Goal: Information Seeking & Learning: Compare options

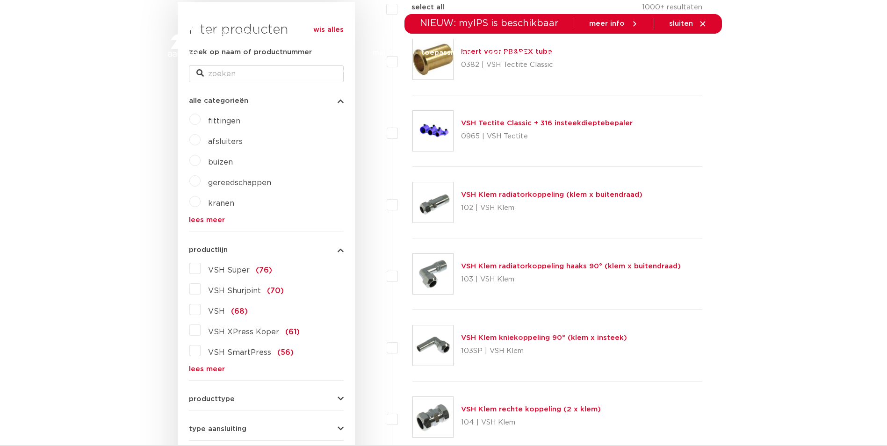
scroll to position [187, 0]
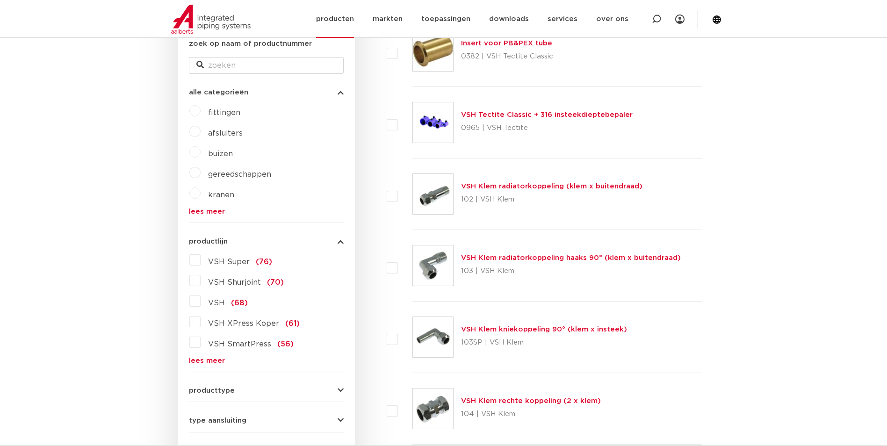
click at [343, 26] on link "producten" at bounding box center [335, 19] width 38 height 38
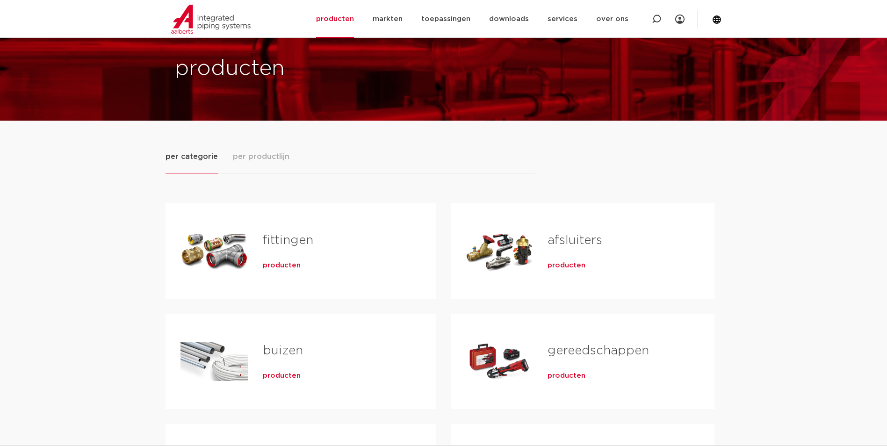
scroll to position [47, 0]
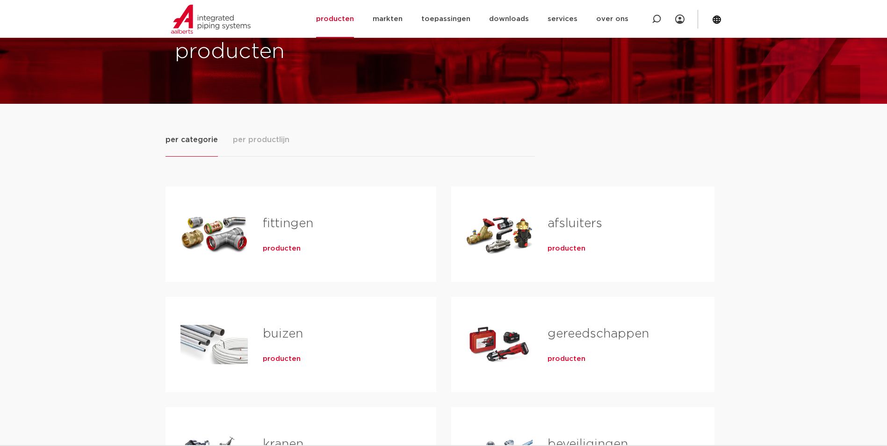
click at [282, 355] on span "producten" at bounding box center [282, 358] width 38 height 9
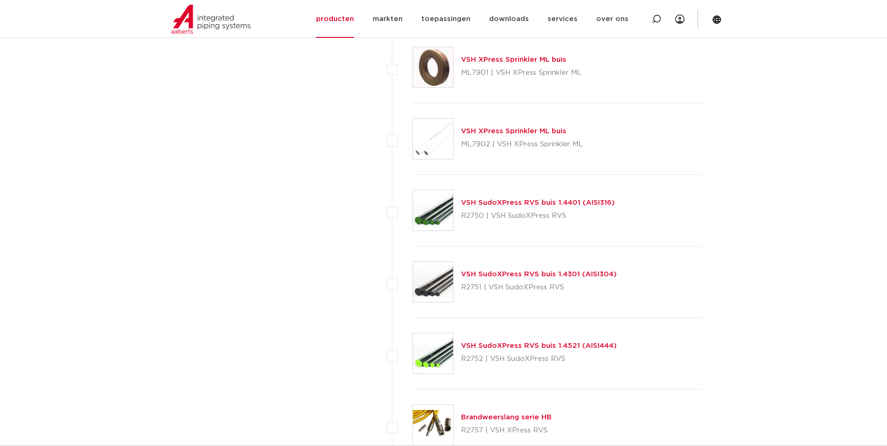
scroll to position [1122, 0]
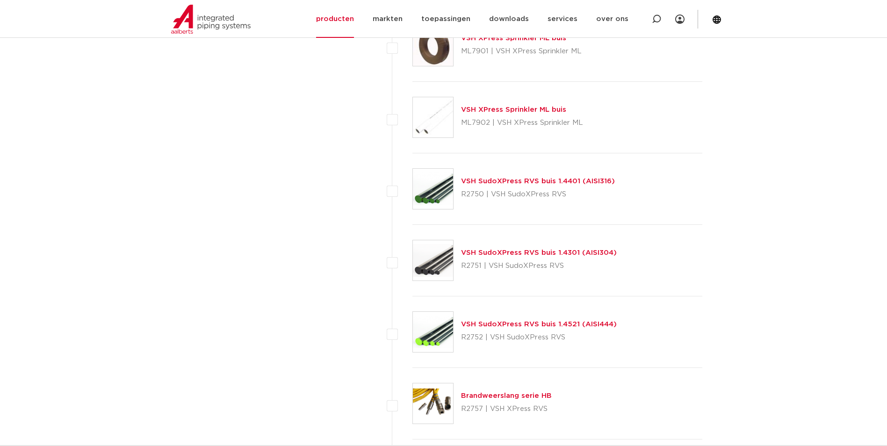
click at [529, 253] on link "VSH SudoXPress RVS buis 1.4301 (AISI304)" at bounding box center [539, 252] width 156 height 7
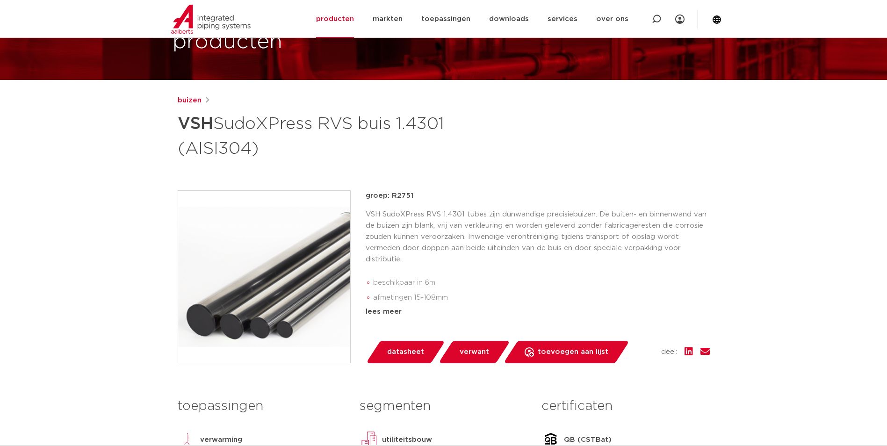
scroll to position [281, 0]
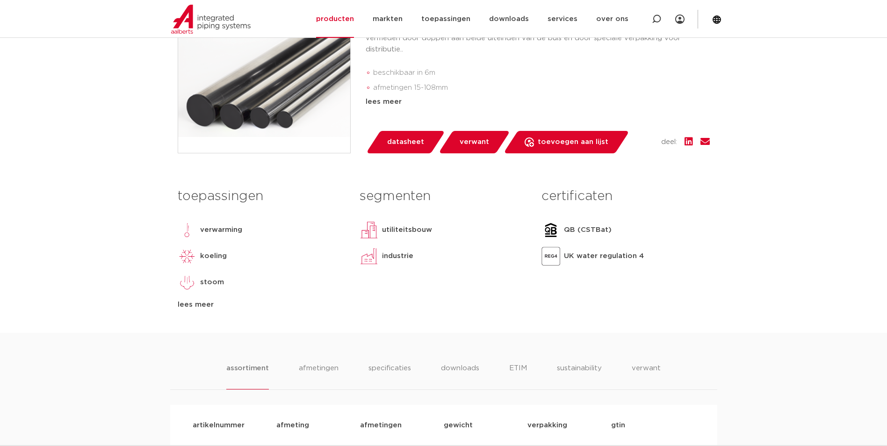
click at [200, 310] on div "lees meer" at bounding box center [262, 304] width 168 height 11
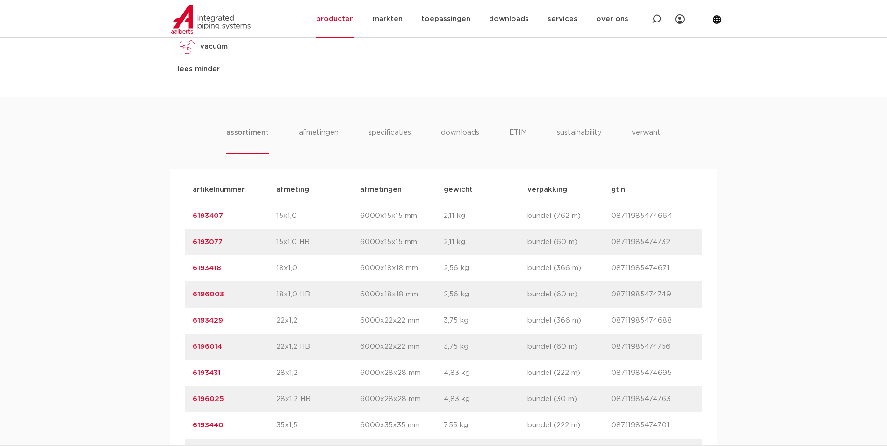
scroll to position [514, 0]
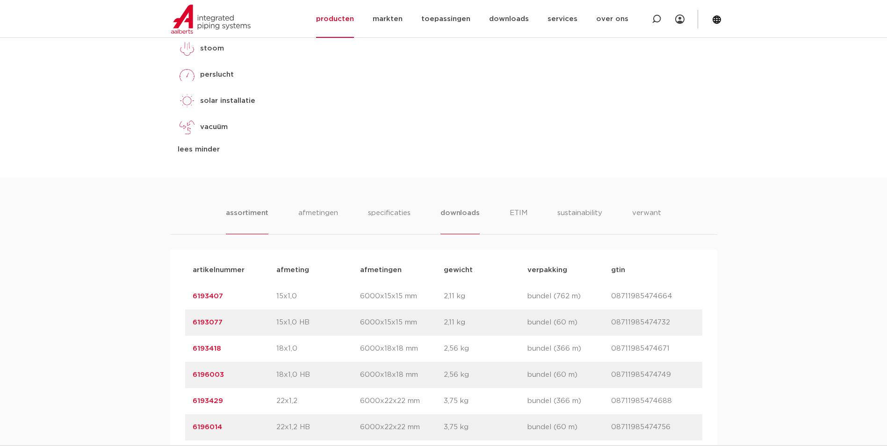
click at [475, 222] on li "downloads" at bounding box center [460, 221] width 39 height 27
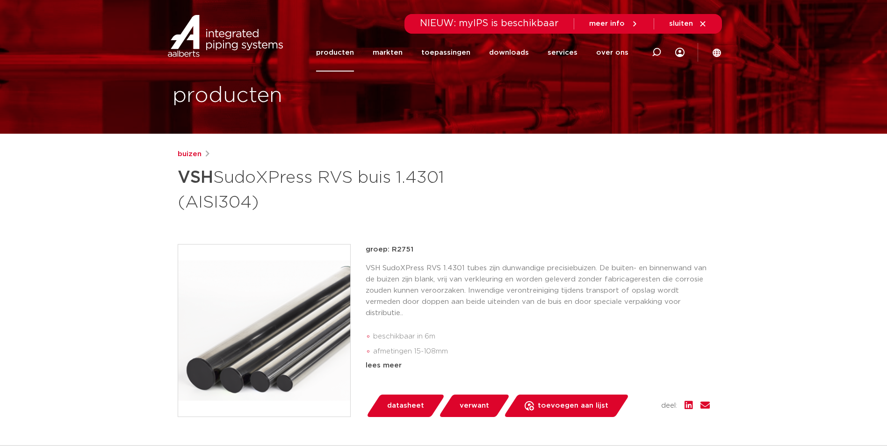
scroll to position [0, 0]
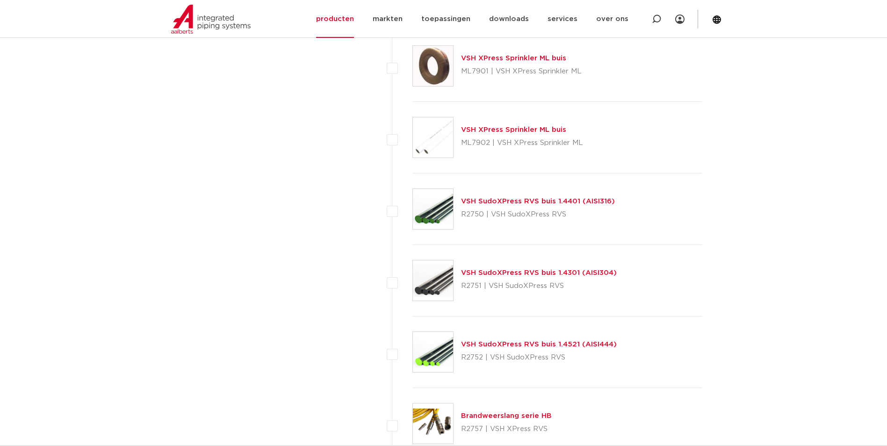
scroll to position [1122, 0]
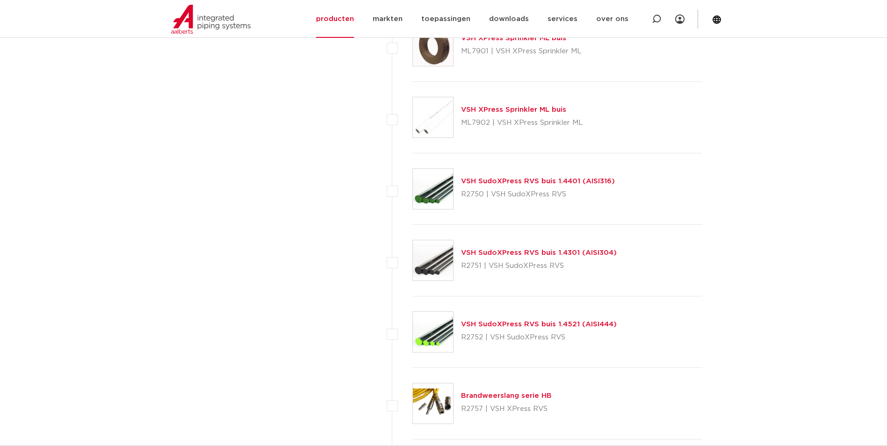
click at [573, 178] on link "VSH SudoXPress RVS buis 1.4401 (AISI316)" at bounding box center [538, 181] width 154 height 7
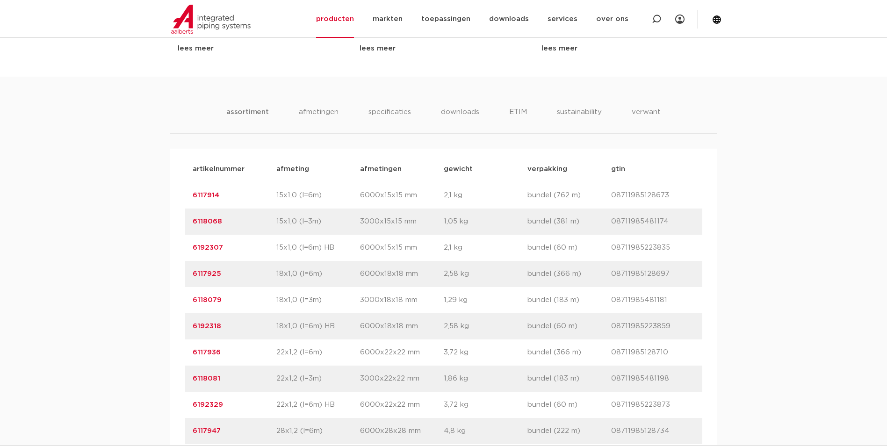
scroll to position [327, 0]
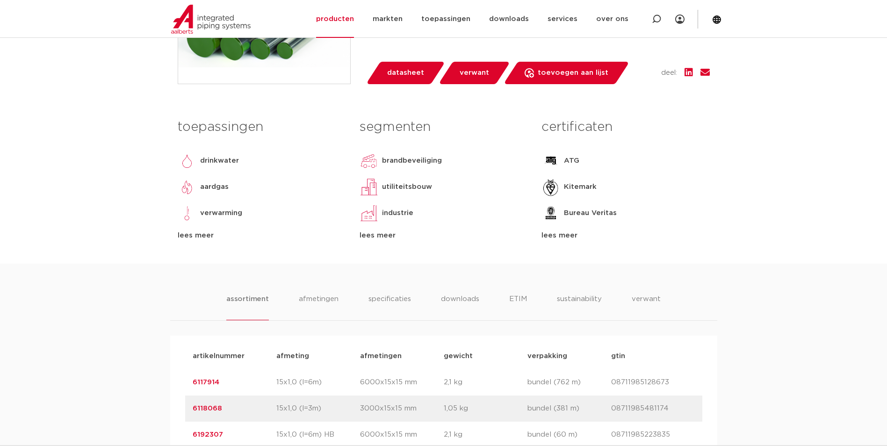
click at [573, 264] on div "toepassingen [GEOGRAPHIC_DATA] aardgas verwarming koeling [GEOGRAPHIC_DATA] [GE…" at bounding box center [444, 189] width 546 height 150
drag, startPoint x: 573, startPoint y: 267, endPoint x: 570, endPoint y: 264, distance: 5.3
click at [570, 241] on div "lees meer" at bounding box center [626, 235] width 168 height 11
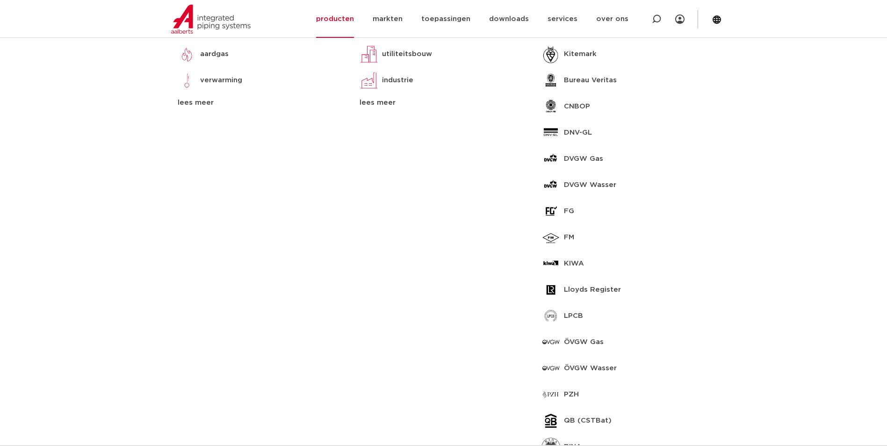
scroll to position [421, 0]
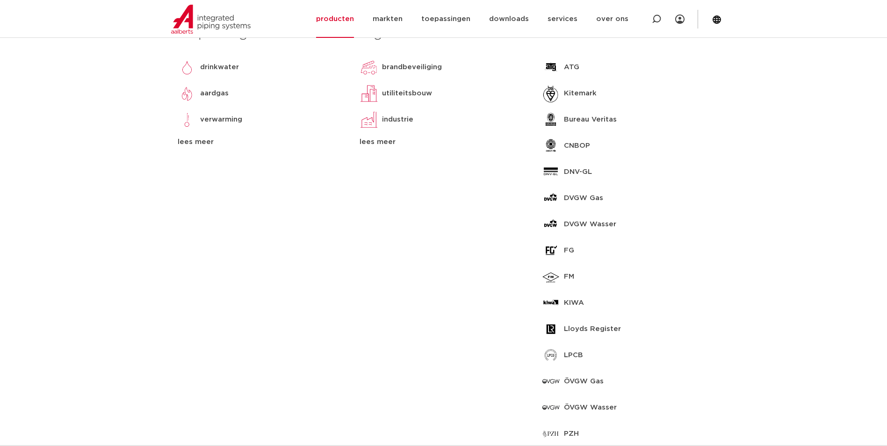
click at [186, 148] on div "lees meer" at bounding box center [262, 142] width 168 height 11
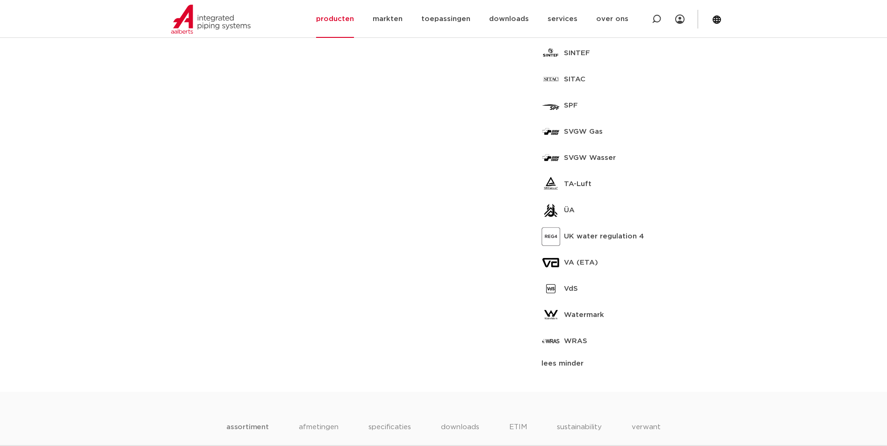
scroll to position [935, 0]
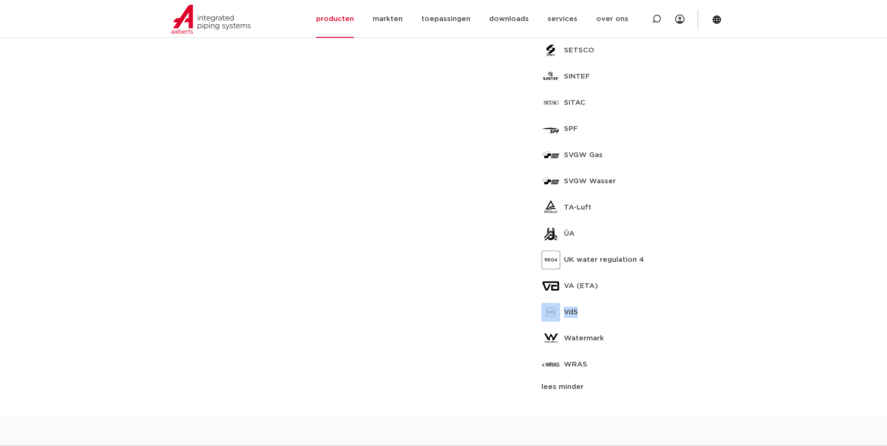
drag, startPoint x: 585, startPoint y: 334, endPoint x: 541, endPoint y: 334, distance: 44.0
drag, startPoint x: 541, startPoint y: 334, endPoint x: 747, endPoint y: 304, distance: 207.9
click at [747, 304] on body "Zoeken NIEUW: myIPS is beschikbaar meer info sluiten producten markten toepassi…" at bounding box center [443, 432] width 887 height 2735
click at [725, 350] on body "Zoeken NIEUW: myIPS is beschikbaar meer info sluiten producten markten toepassi…" at bounding box center [443, 432] width 887 height 2735
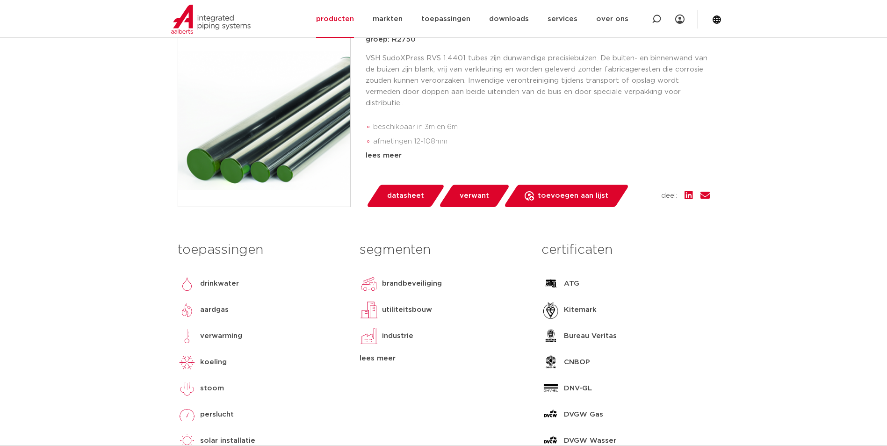
scroll to position [0, 0]
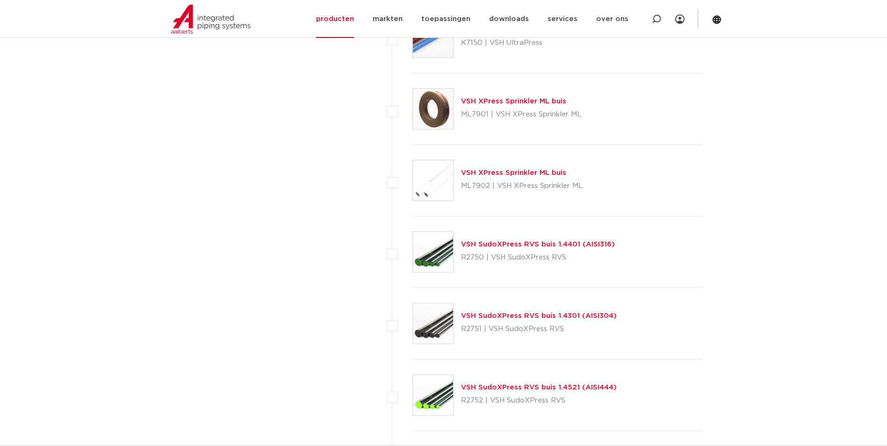
scroll to position [1122, 0]
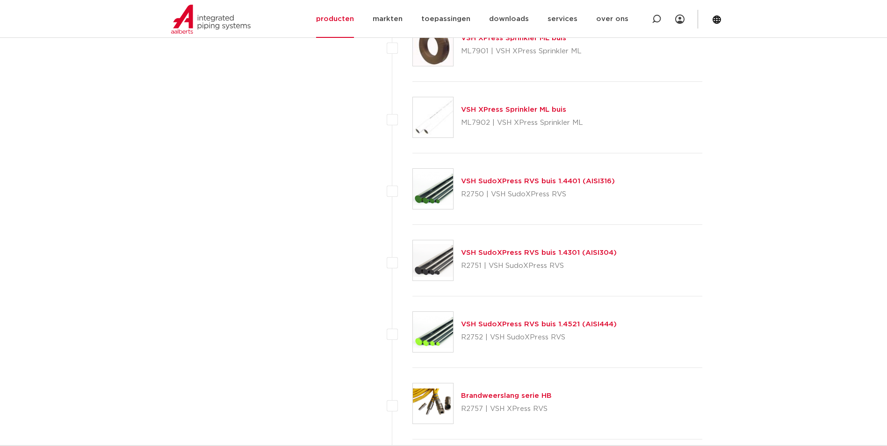
click at [498, 323] on link "VSH SudoXPress RVS buis 1.4521 (AISI444)" at bounding box center [539, 324] width 156 height 7
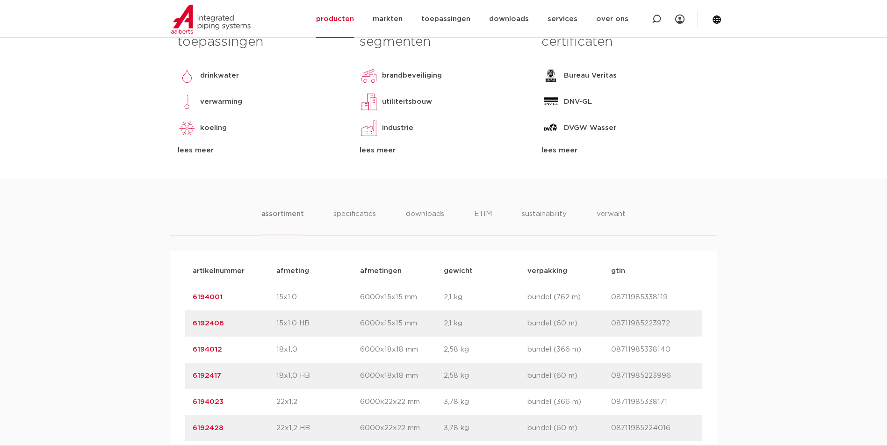
scroll to position [421, 0]
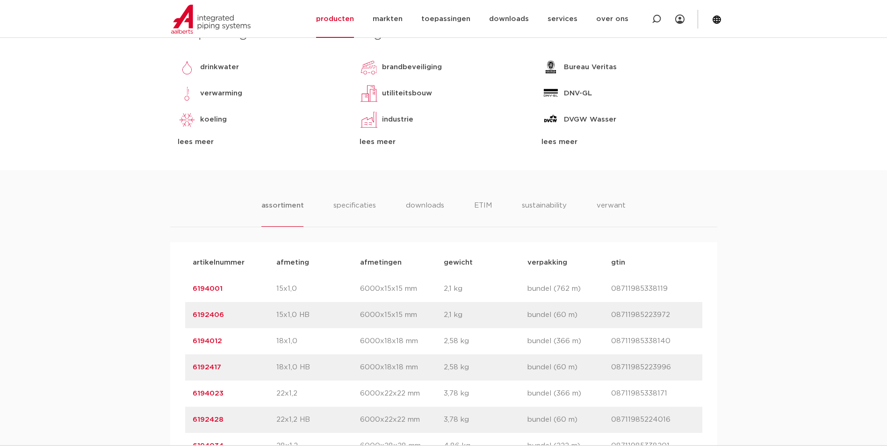
click at [570, 148] on div "lees meer" at bounding box center [626, 142] width 168 height 11
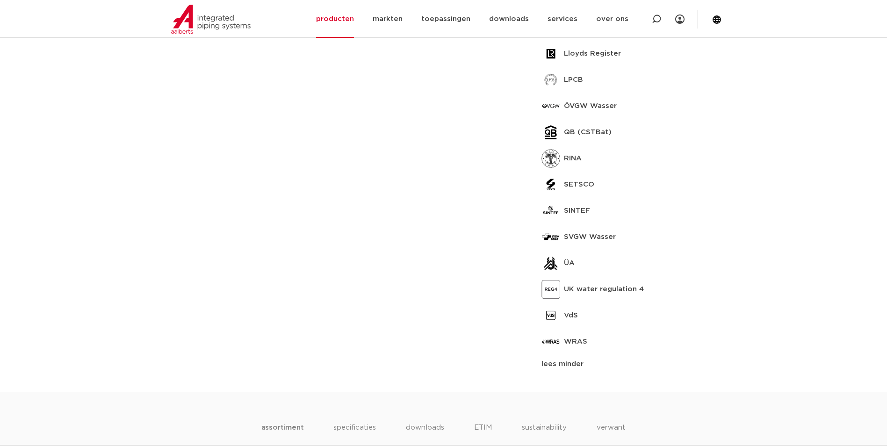
scroll to position [655, 0]
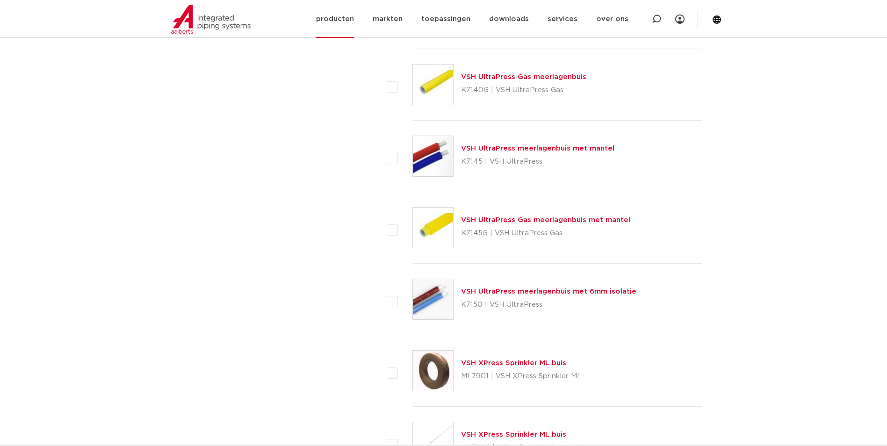
scroll to position [748, 0]
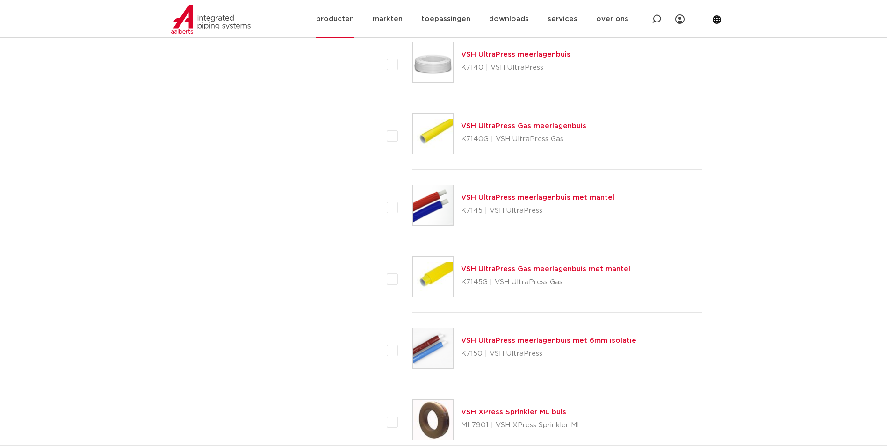
click at [354, 12] on link "producten" at bounding box center [335, 19] width 38 height 38
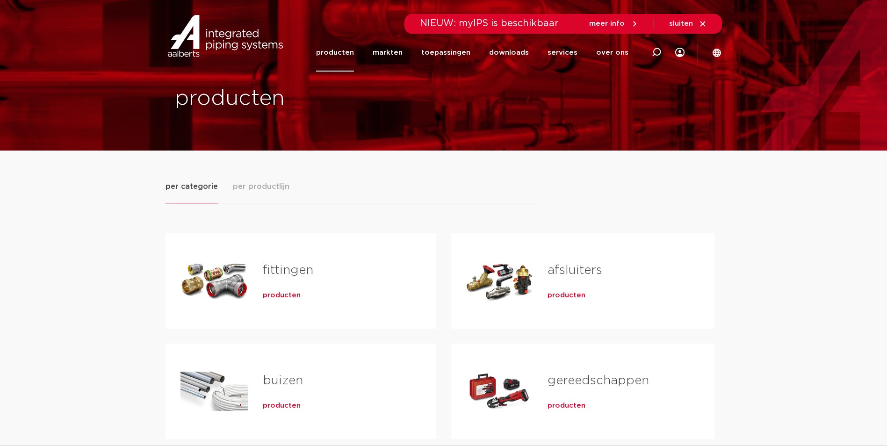
click at [276, 286] on div "fittingen producten" at bounding box center [334, 280] width 173 height 65
click at [277, 294] on span "producten" at bounding box center [282, 295] width 38 height 9
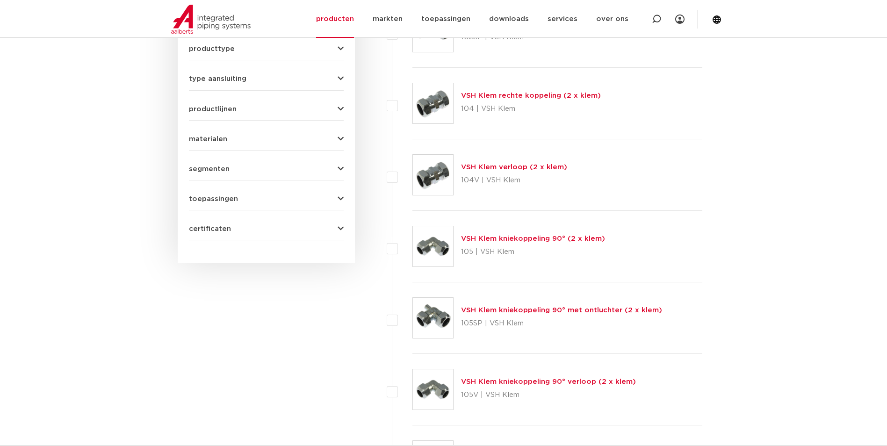
scroll to position [234, 0]
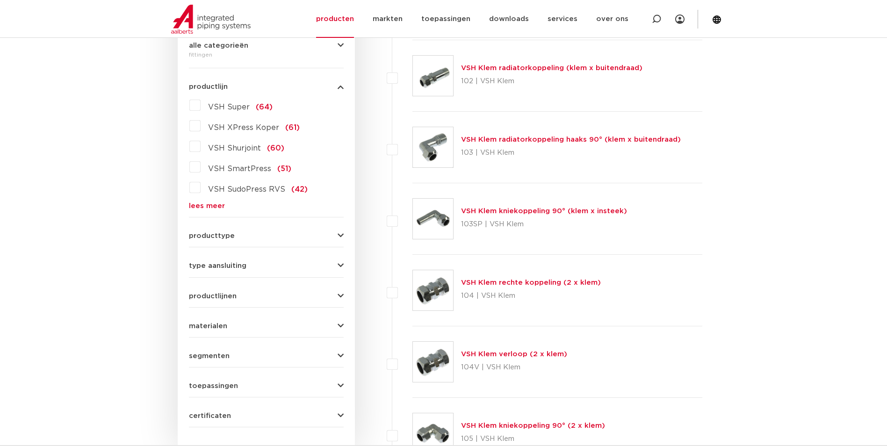
click at [219, 210] on link "lees meer" at bounding box center [266, 205] width 155 height 7
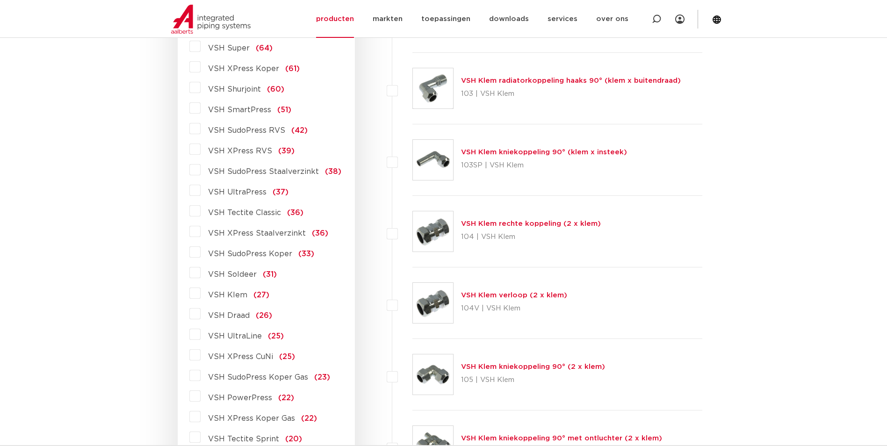
scroll to position [281, 0]
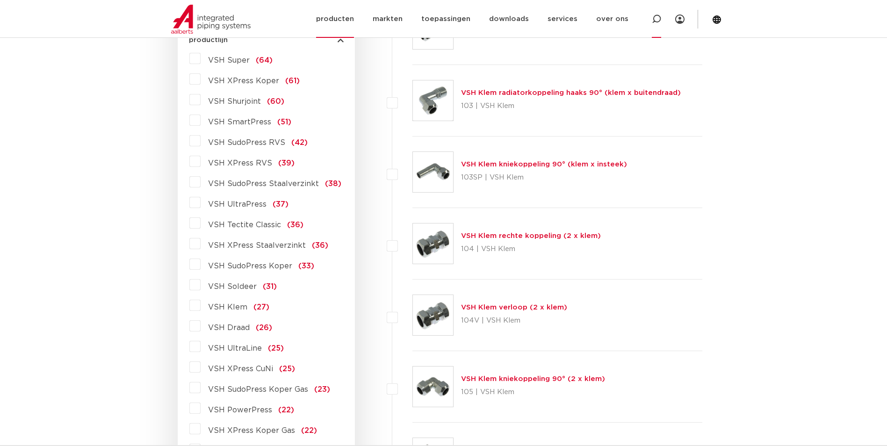
click at [658, 18] on icon at bounding box center [656, 18] width 9 height 9
paste input "45267"
type input "45267"
click button "Zoeken" at bounding box center [0, 0] width 0 height 0
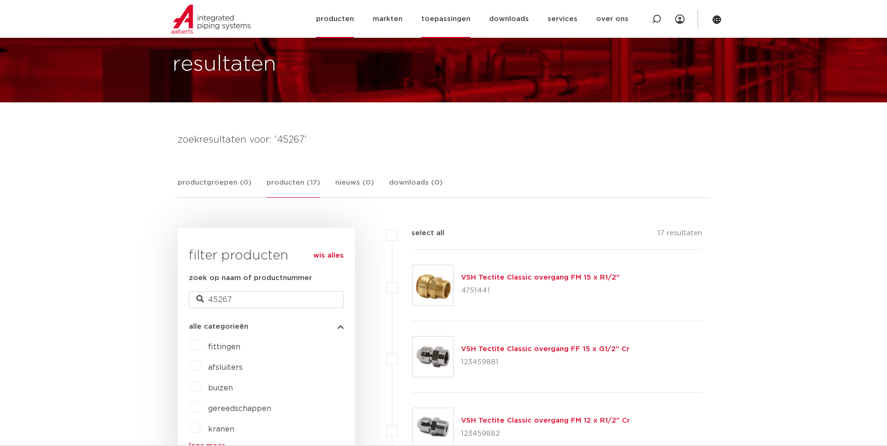
scroll to position [47, 0]
